Goal: Find specific page/section: Find specific page/section

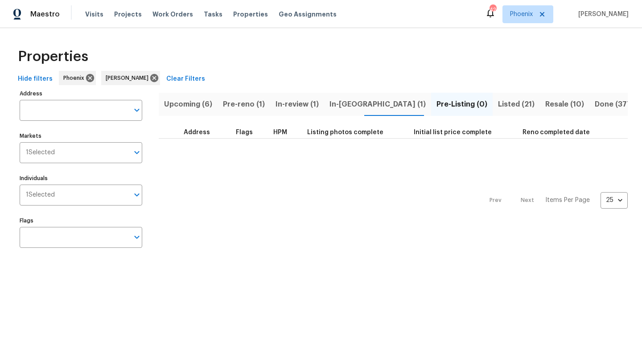
click at [278, 103] on span "In-review (1)" at bounding box center [297, 104] width 43 height 12
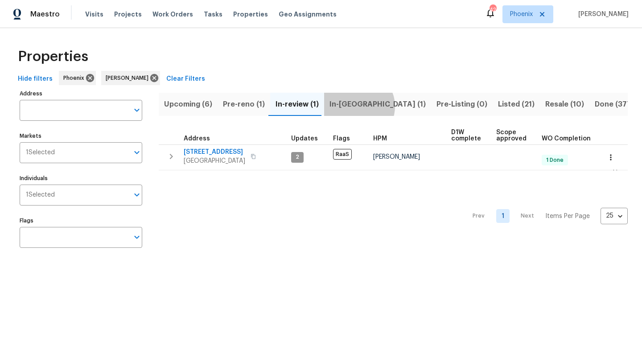
click at [356, 106] on span "In-[GEOGRAPHIC_DATA] (1)" at bounding box center [378, 104] width 96 height 12
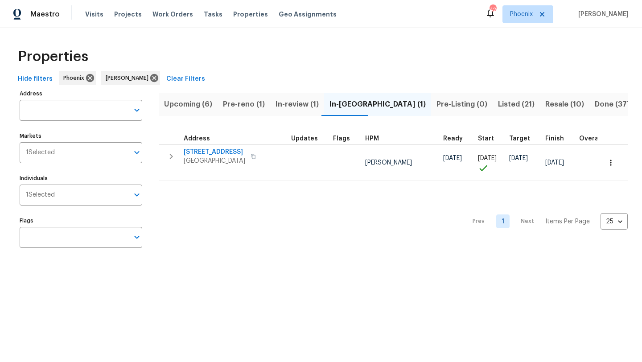
click at [249, 108] on span "Pre-reno (1)" at bounding box center [244, 104] width 42 height 12
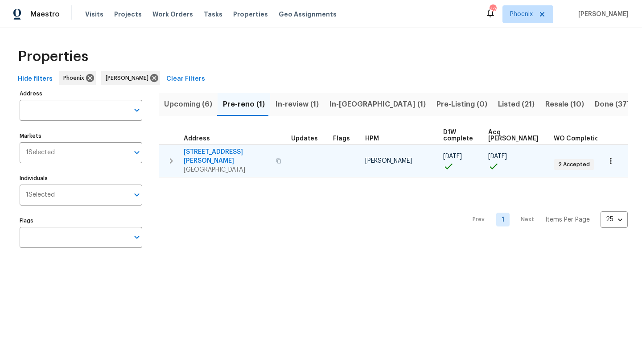
click at [202, 152] on span "30941 N Karen Ave" at bounding box center [227, 157] width 87 height 18
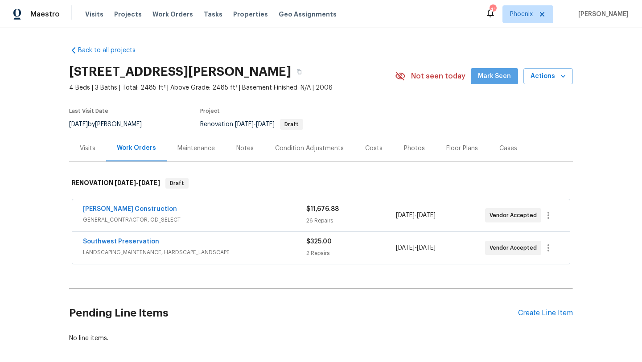
click at [507, 83] on button "Mark Seen" at bounding box center [494, 76] width 47 height 17
click at [302, 73] on icon "button" at bounding box center [299, 71] width 5 height 5
